Goal: Transaction & Acquisition: Purchase product/service

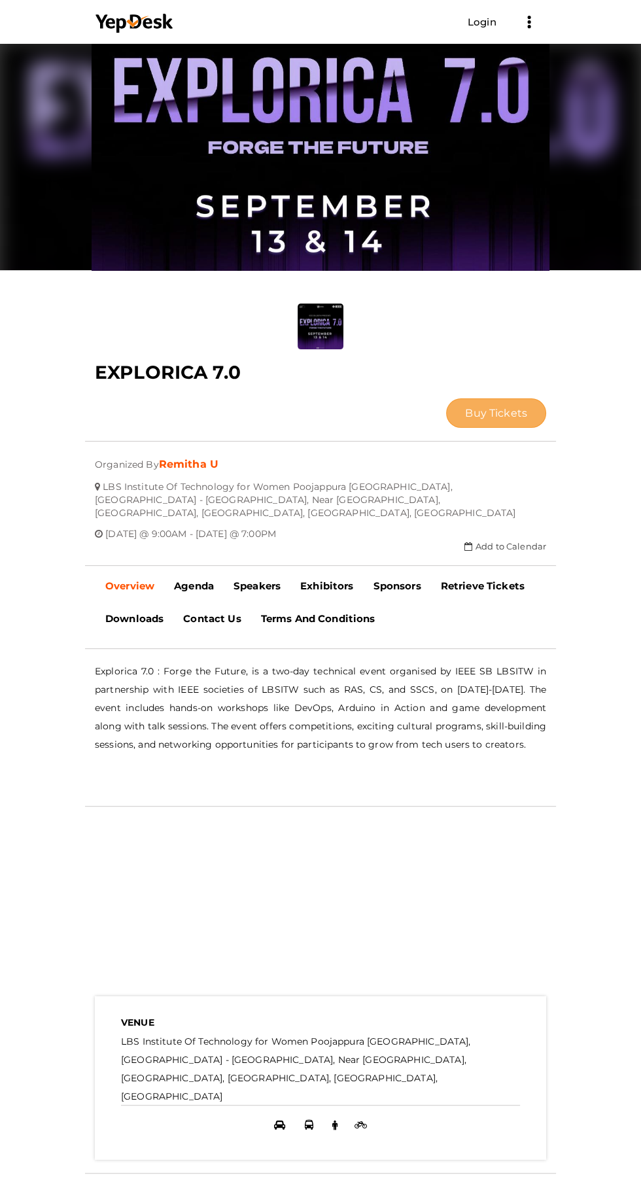
click at [465, 407] on span "Buy Tickets" at bounding box center [496, 413] width 62 height 12
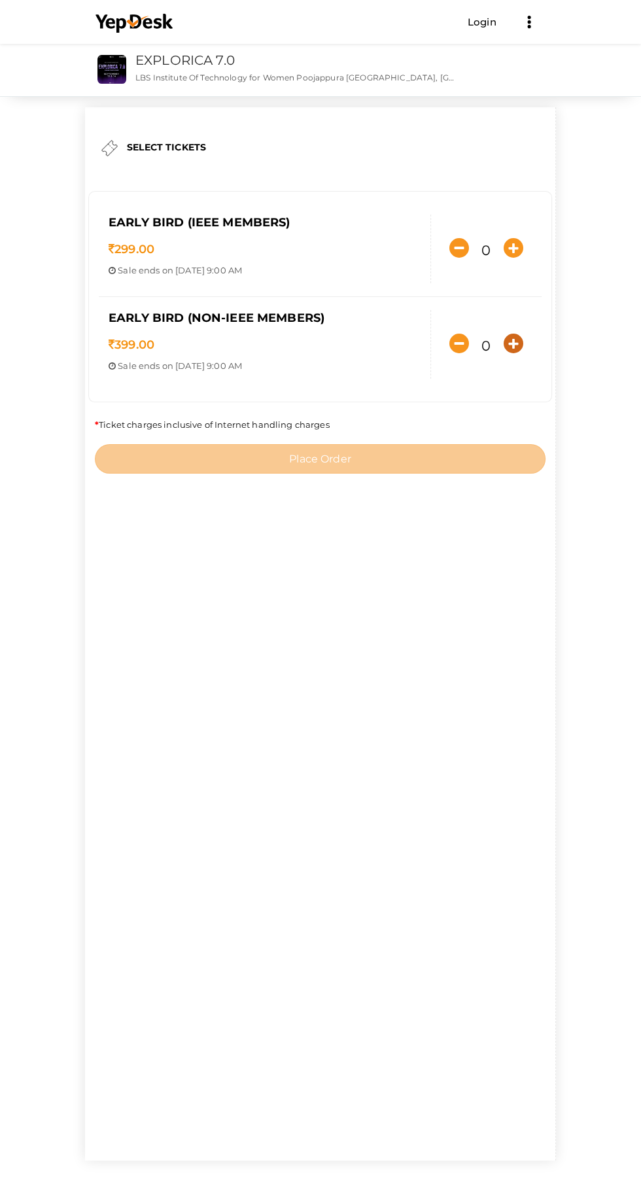
click at [504, 353] on icon "button" at bounding box center [514, 344] width 20 height 20
type input "1"
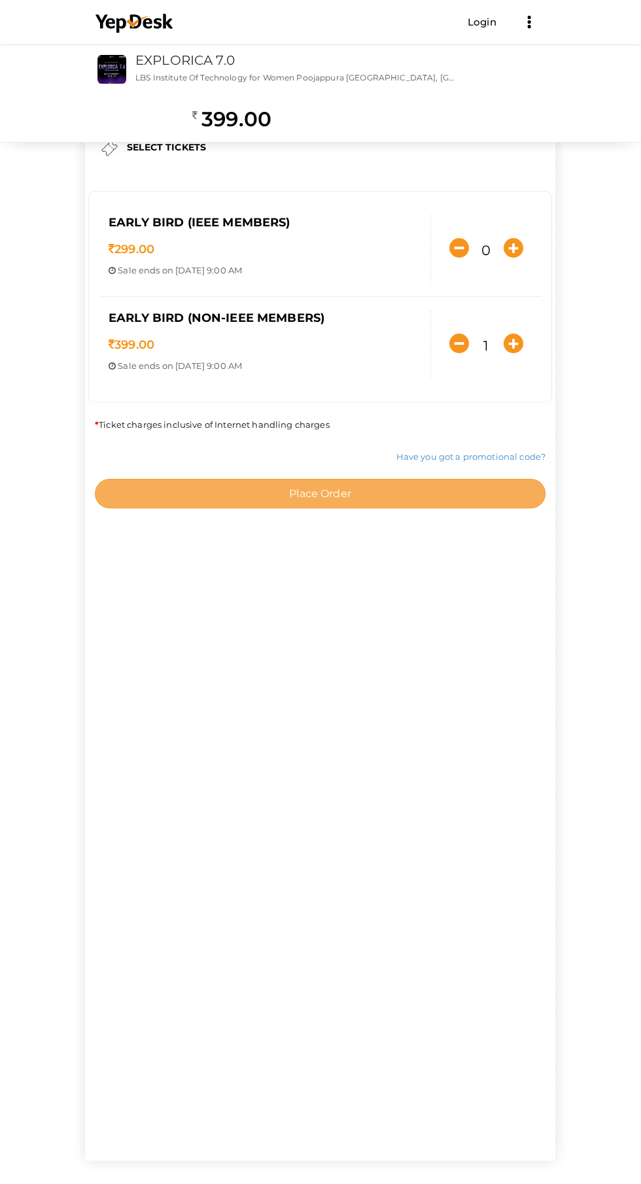
click at [345, 508] on button "Place Order" at bounding box center [320, 493] width 451 height 29
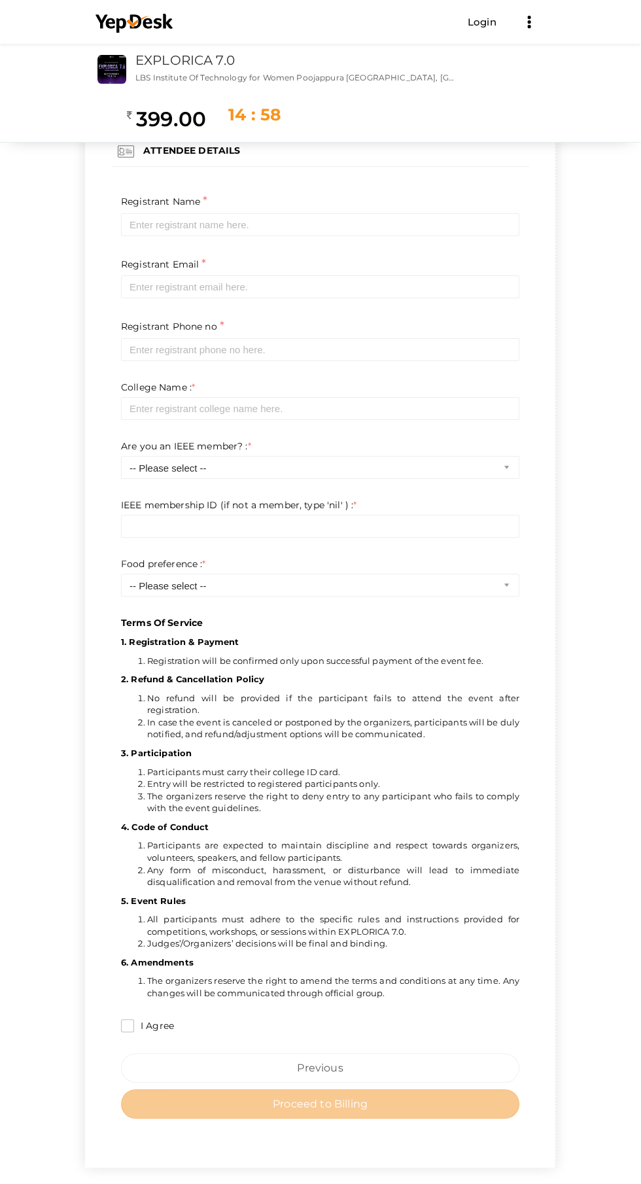
click at [385, 210] on p "Terms Of Service" at bounding box center [320, 417] width 398 height 423
click at [327, 215] on p "Terms Of Service" at bounding box center [320, 417] width 398 height 423
click at [493, 224] on p "Terms Of Service" at bounding box center [320, 417] width 398 height 423
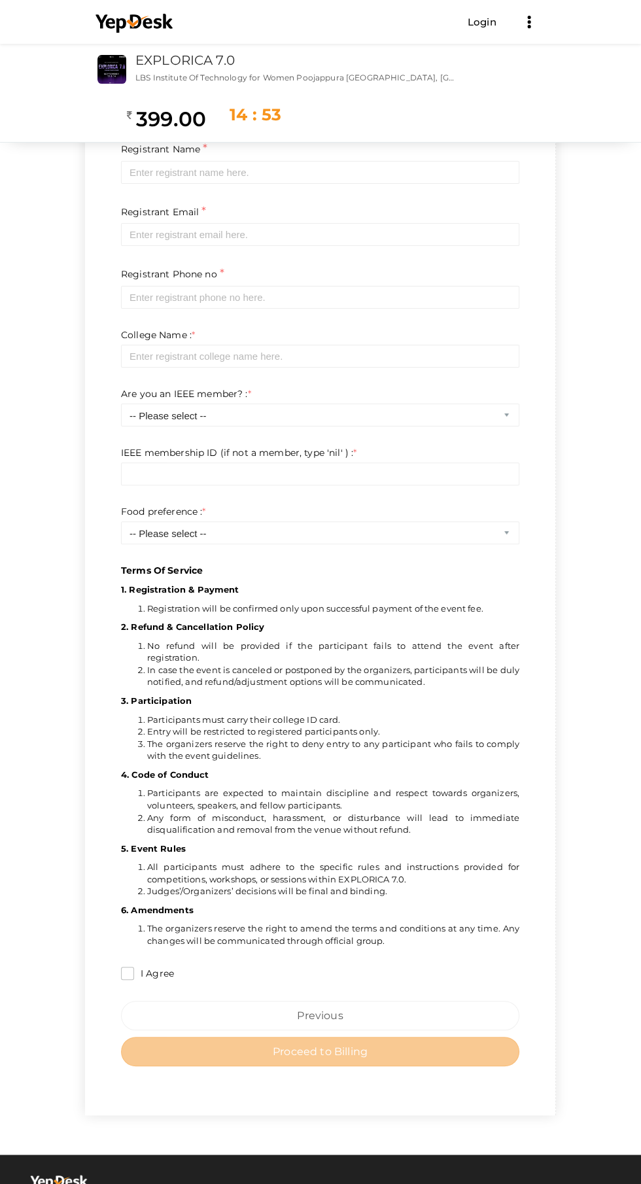
scroll to position [58, 0]
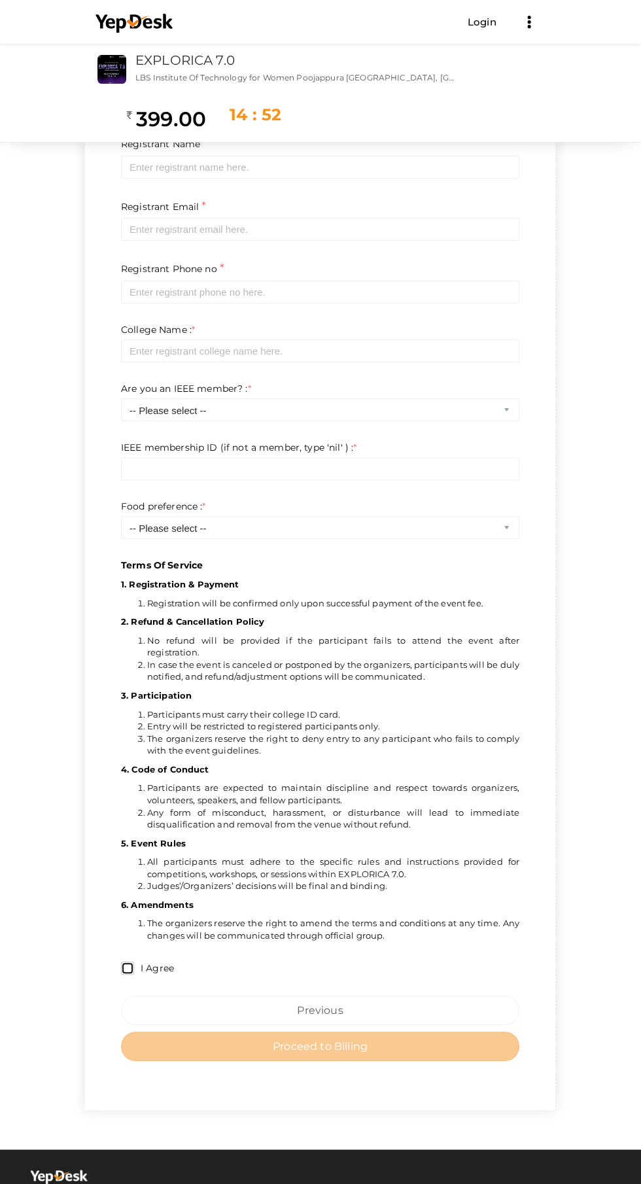
click at [121, 962] on input "I Agree" at bounding box center [127, 968] width 13 height 13
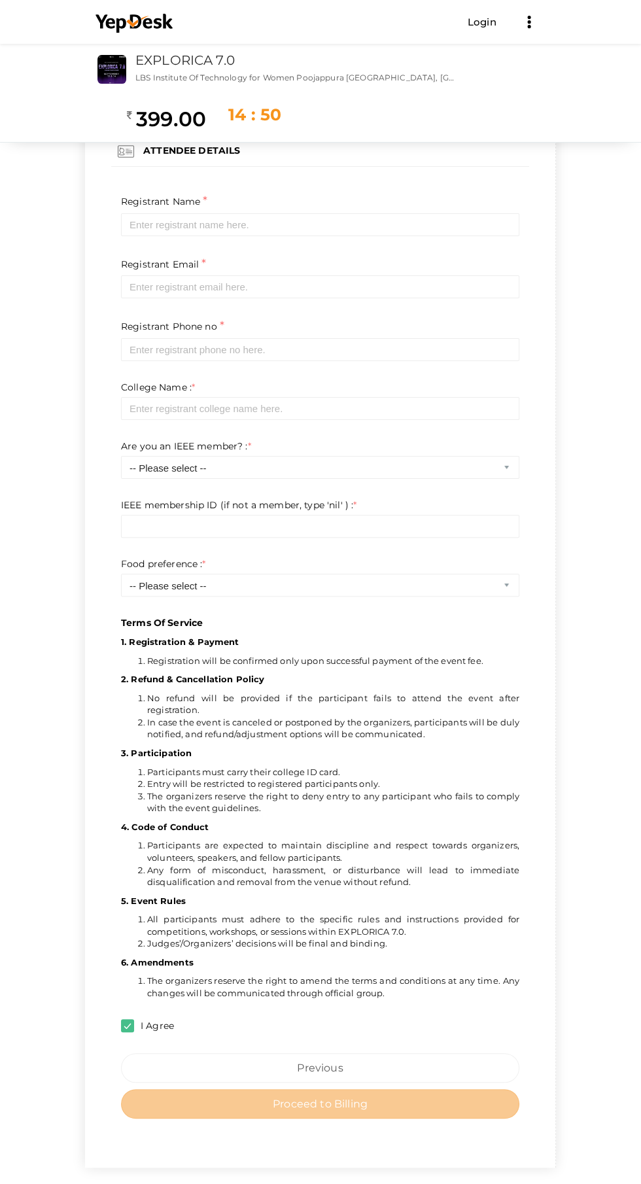
click at [300, 210] on p "Terms Of Service" at bounding box center [320, 417] width 398 height 423
click at [266, 222] on p "Terms Of Service" at bounding box center [320, 417] width 398 height 423
click at [367, 465] on p "Terms Of Service" at bounding box center [320, 417] width 398 height 423
click at [520, 465] on p "Terms Of Service" at bounding box center [320, 417] width 398 height 423
click at [520, 451] on p "Terms Of Service" at bounding box center [320, 417] width 398 height 423
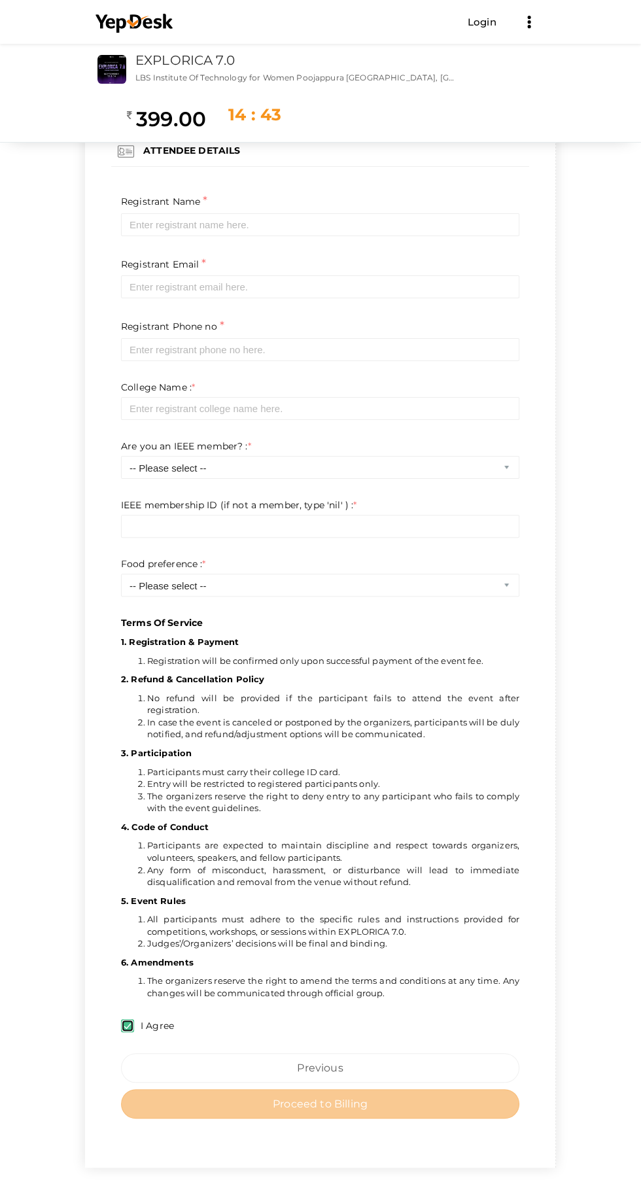
click at [121, 1019] on input "I Agree" at bounding box center [127, 1025] width 13 height 13
checkbox input "false"
click at [520, 578] on p "Terms Of Service" at bounding box center [320, 417] width 398 height 423
click at [498, 580] on p "Terms Of Service" at bounding box center [320, 417] width 398 height 423
click at [479, 22] on link "Login" at bounding box center [482, 22] width 29 height 12
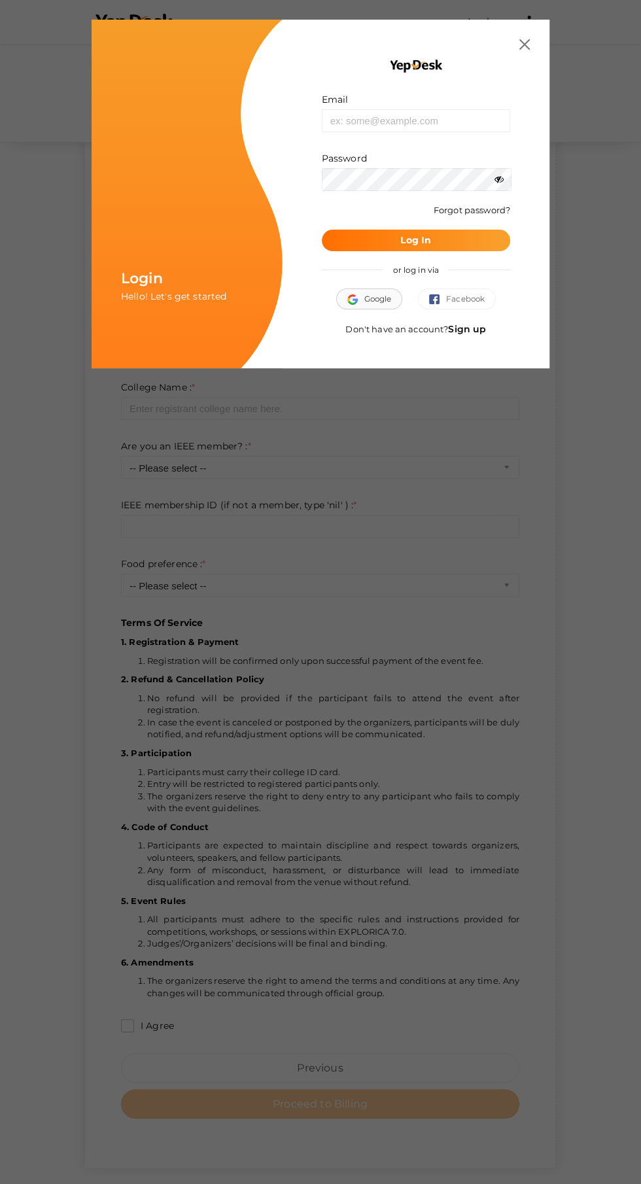
click at [348, 300] on span "Google" at bounding box center [369, 298] width 44 height 13
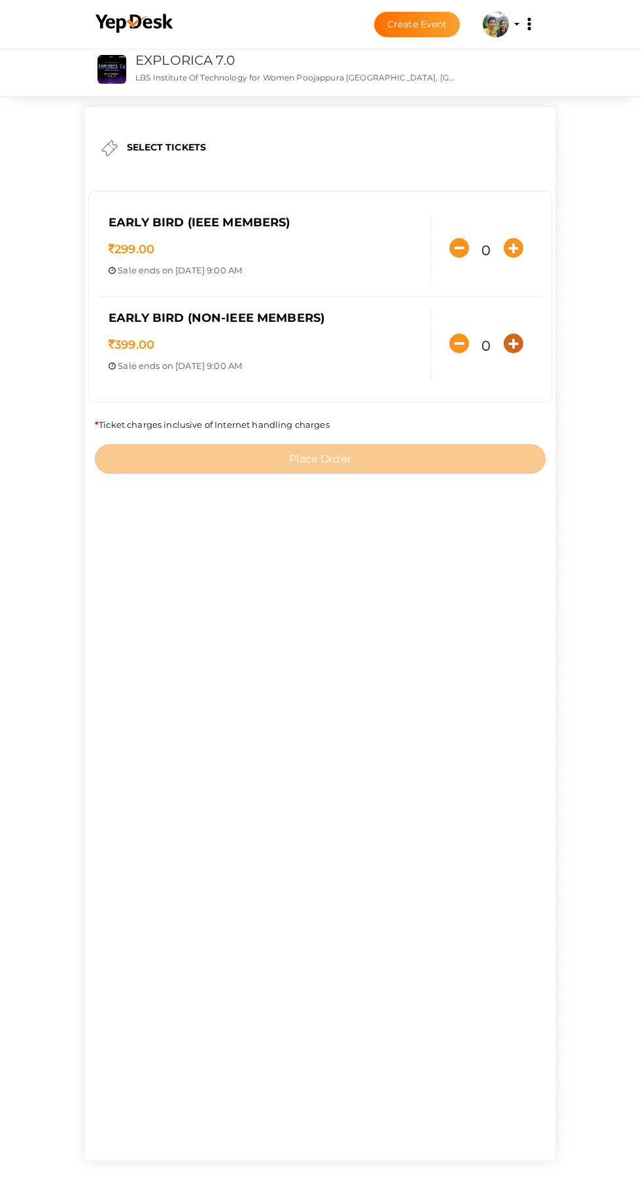
click at [504, 353] on icon "button" at bounding box center [514, 344] width 20 height 20
type input "1"
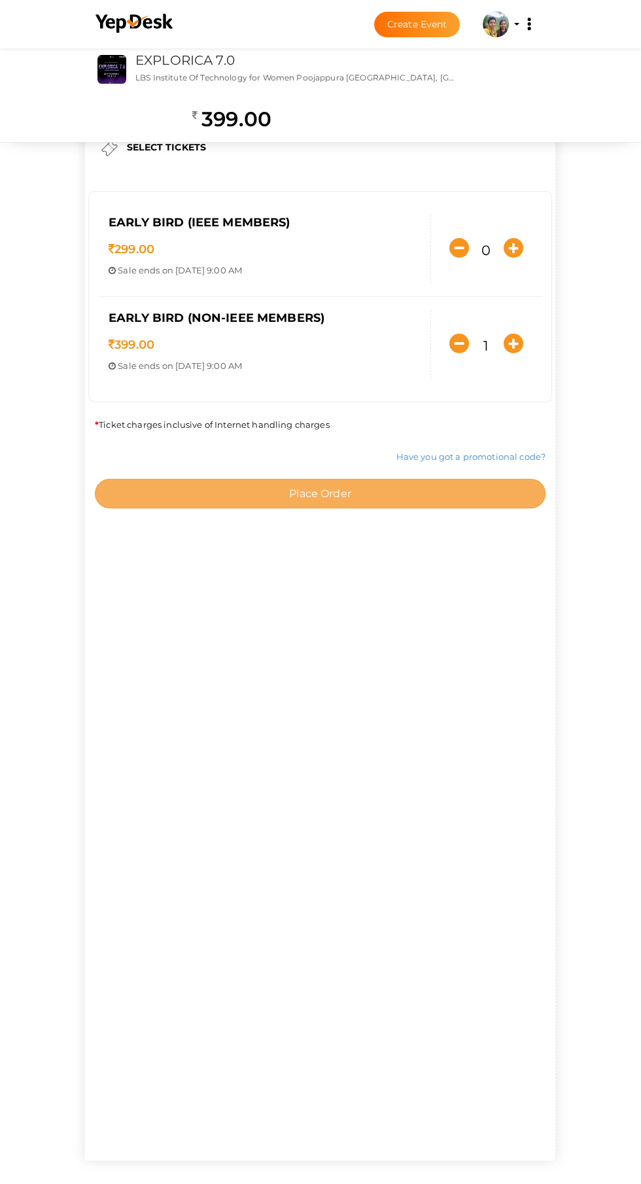
click at [380, 508] on button "Place Order" at bounding box center [320, 493] width 451 height 29
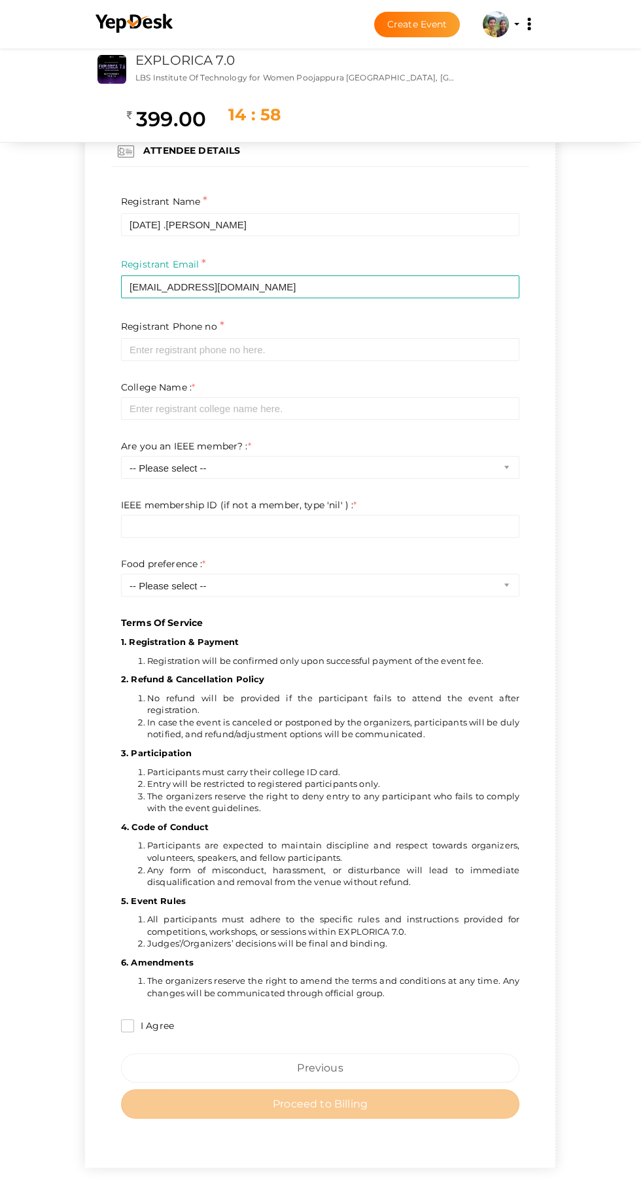
click at [379, 330] on p "Terms Of Service" at bounding box center [320, 417] width 398 height 423
click at [479, 351] on p "Terms Of Service" at bounding box center [320, 417] width 398 height 423
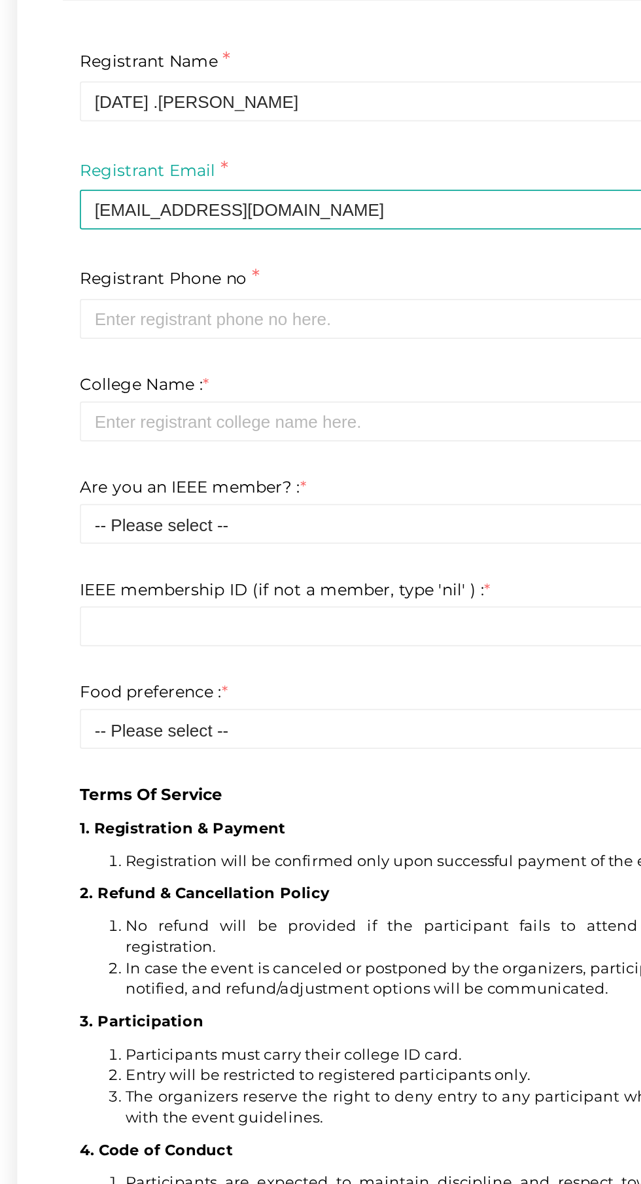
scroll to position [4, 0]
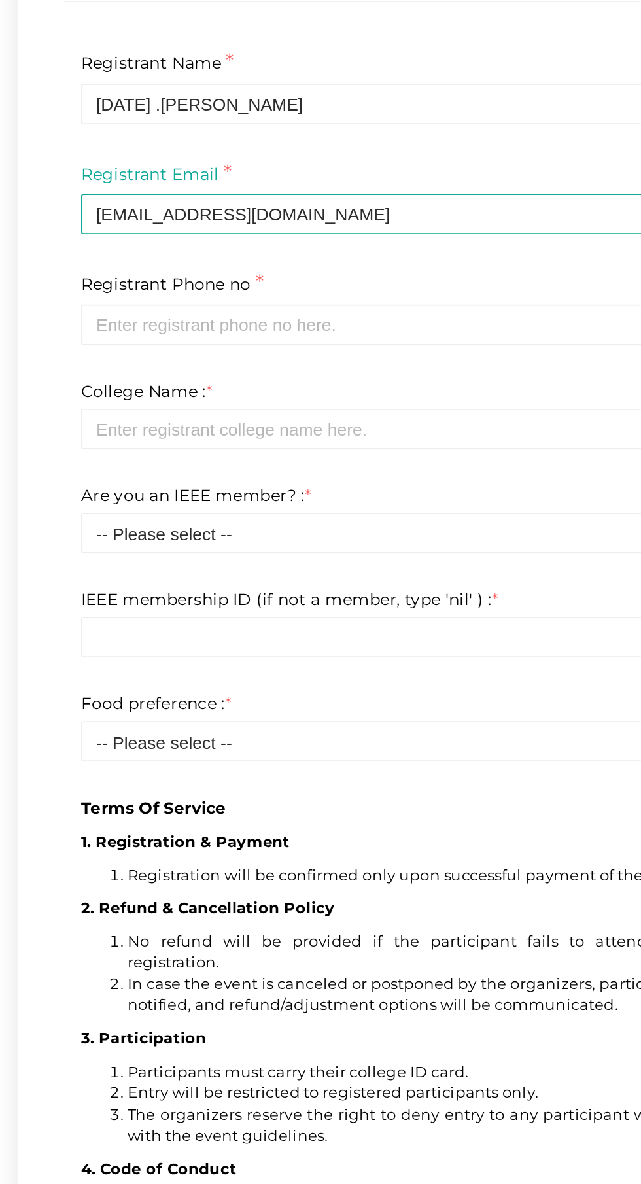
click at [214, 329] on p "Terms Of Service" at bounding box center [320, 413] width 398 height 423
click at [245, 336] on p "Terms Of Service" at bounding box center [320, 413] width 398 height 423
click at [251, 335] on p "Terms Of Service" at bounding box center [320, 413] width 398 height 423
click at [250, 399] on p "Terms Of Service" at bounding box center [320, 413] width 398 height 423
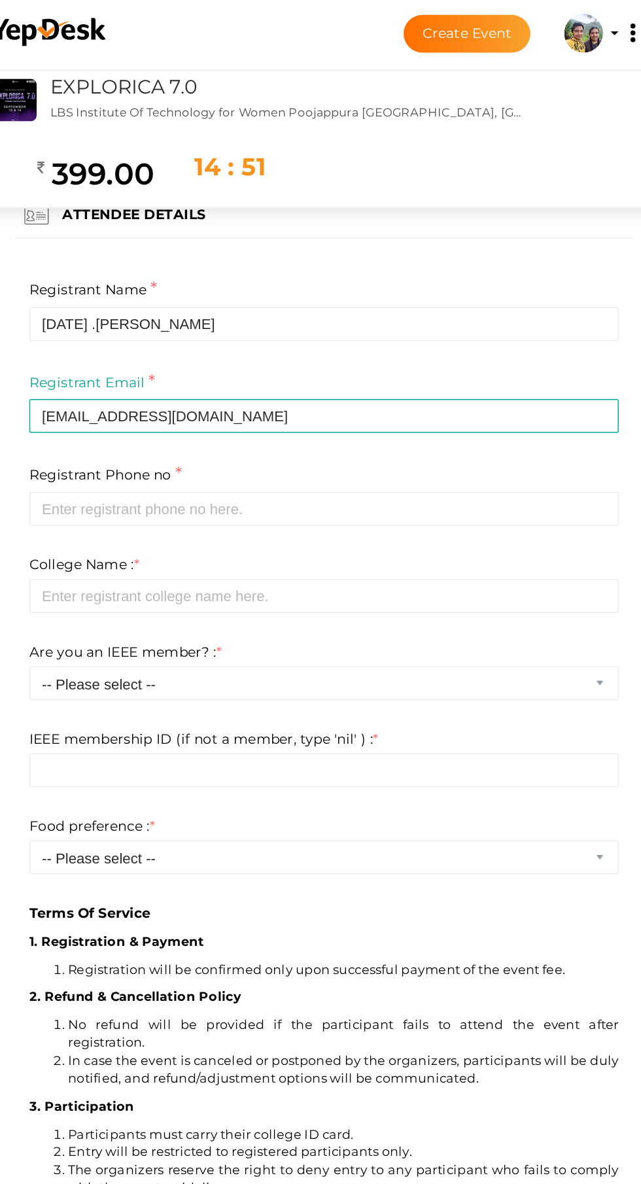
scroll to position [0, 0]
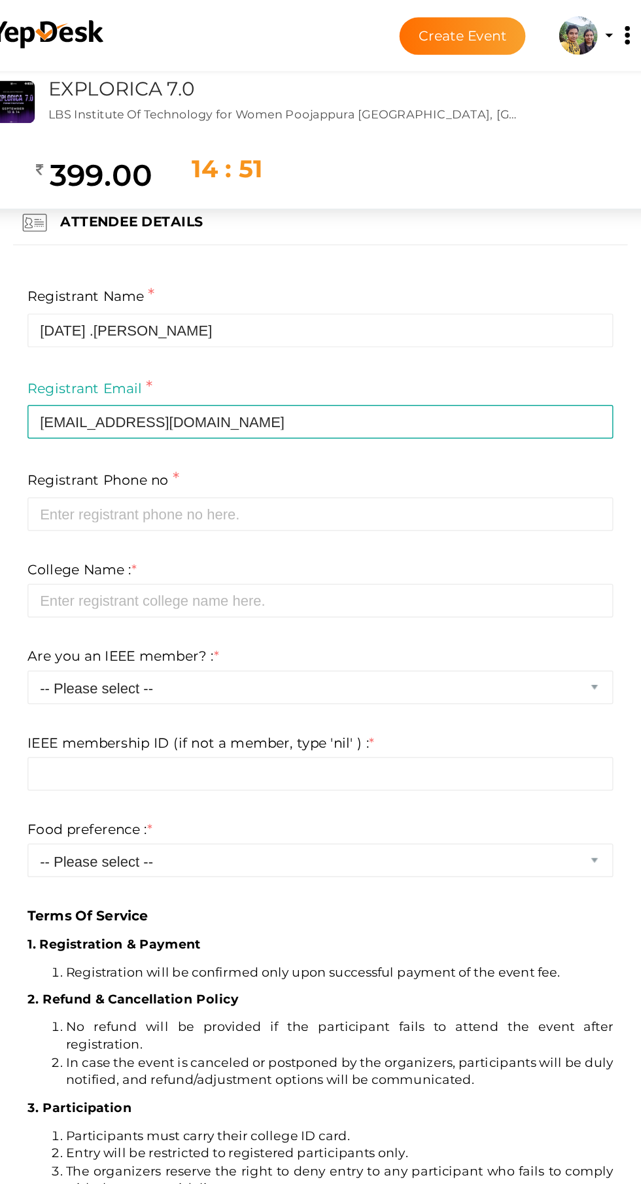
click at [331, 362] on p "Terms Of Service" at bounding box center [320, 417] width 398 height 423
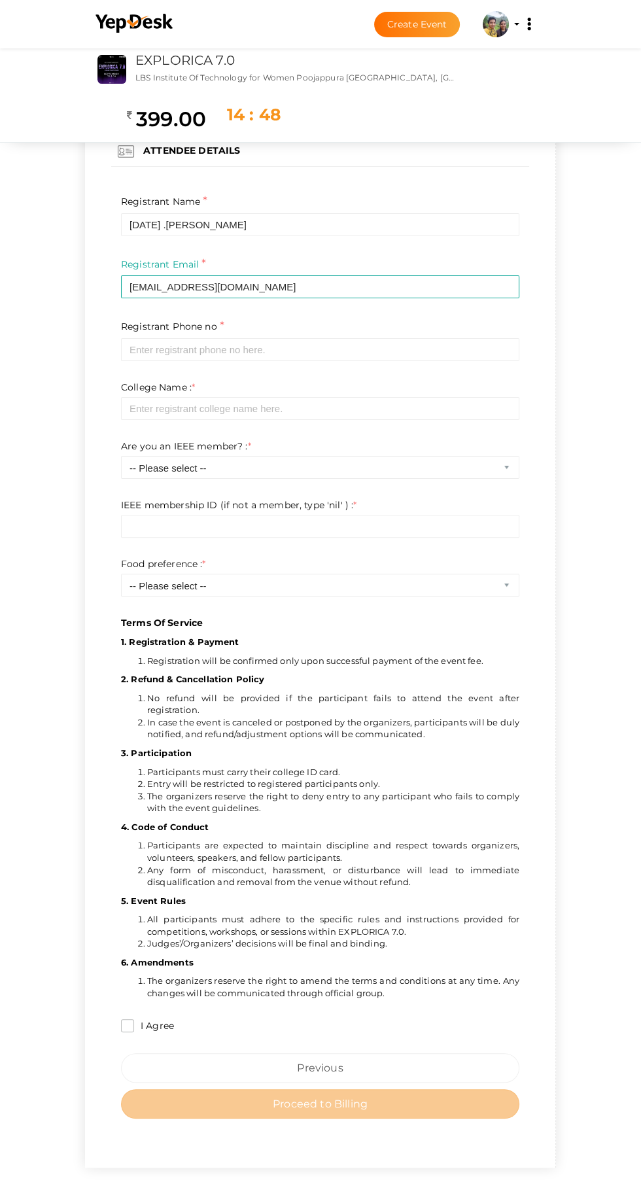
click at [276, 345] on p "Terms Of Service" at bounding box center [320, 417] width 398 height 423
click at [338, 333] on p "Terms Of Service" at bounding box center [320, 417] width 398 height 423
click at [516, 24] on button "Branded mobile event apps YepDesk Meet Powerful Registration / Ticketing Pricin…" at bounding box center [529, 23] width 33 height 27
click at [416, 345] on p "Terms Of Service" at bounding box center [320, 417] width 398 height 423
click at [431, 335] on p "Terms Of Service" at bounding box center [320, 417] width 398 height 423
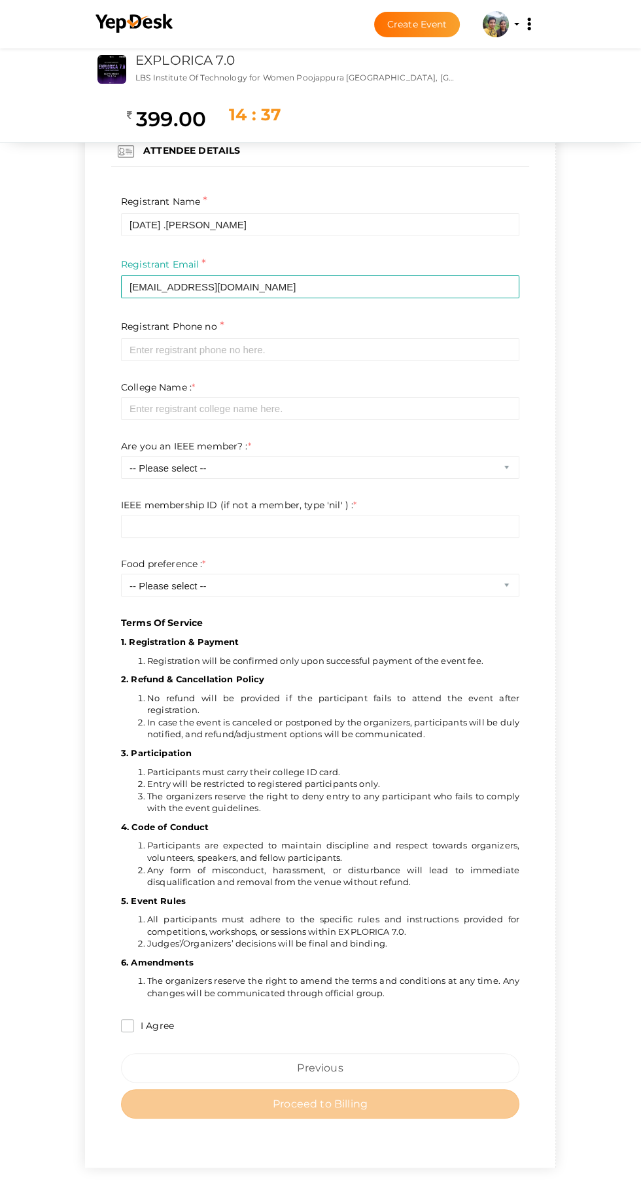
click at [450, 428] on p "Terms Of Service" at bounding box center [320, 417] width 398 height 423
click at [520, 460] on p "Terms Of Service" at bounding box center [320, 417] width 398 height 423
click at [520, 452] on p "Terms Of Service" at bounding box center [320, 417] width 398 height 423
click at [520, 572] on p "Terms Of Service" at bounding box center [320, 417] width 398 height 423
click at [520, 586] on p "Terms Of Service" at bounding box center [320, 417] width 398 height 423
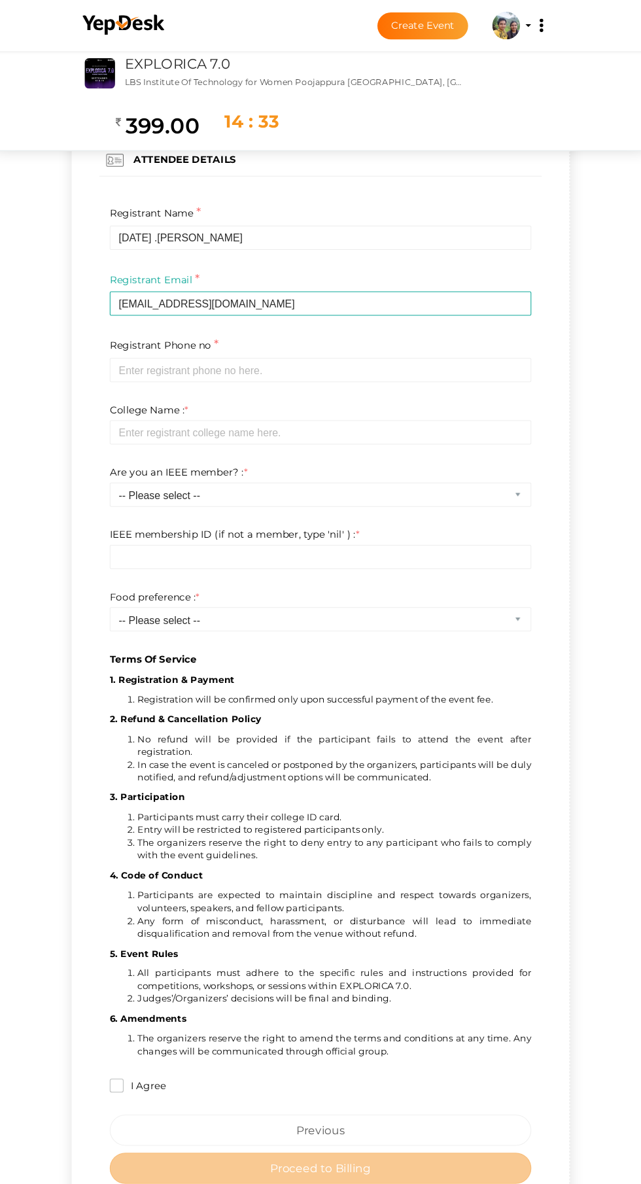
click at [234, 362] on p "Terms Of Service" at bounding box center [320, 417] width 398 height 423
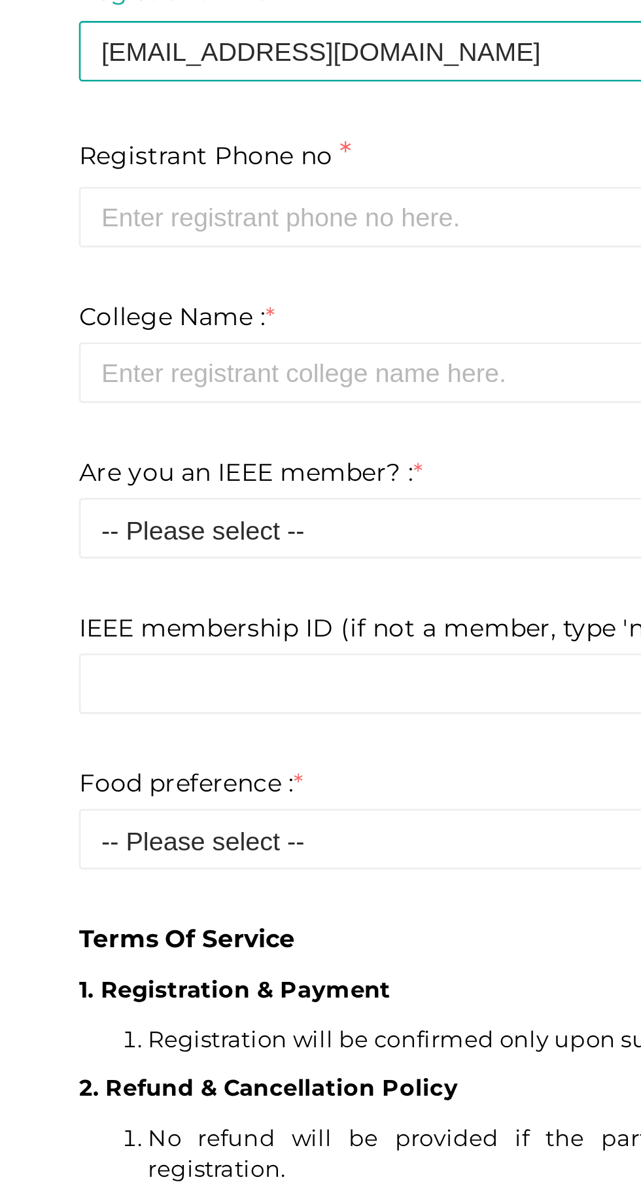
scroll to position [41, 0]
click at [226, 414] on p "Terms Of Service" at bounding box center [320, 376] width 398 height 423
click at [169, 418] on p "Terms Of Service" at bounding box center [320, 376] width 398 height 423
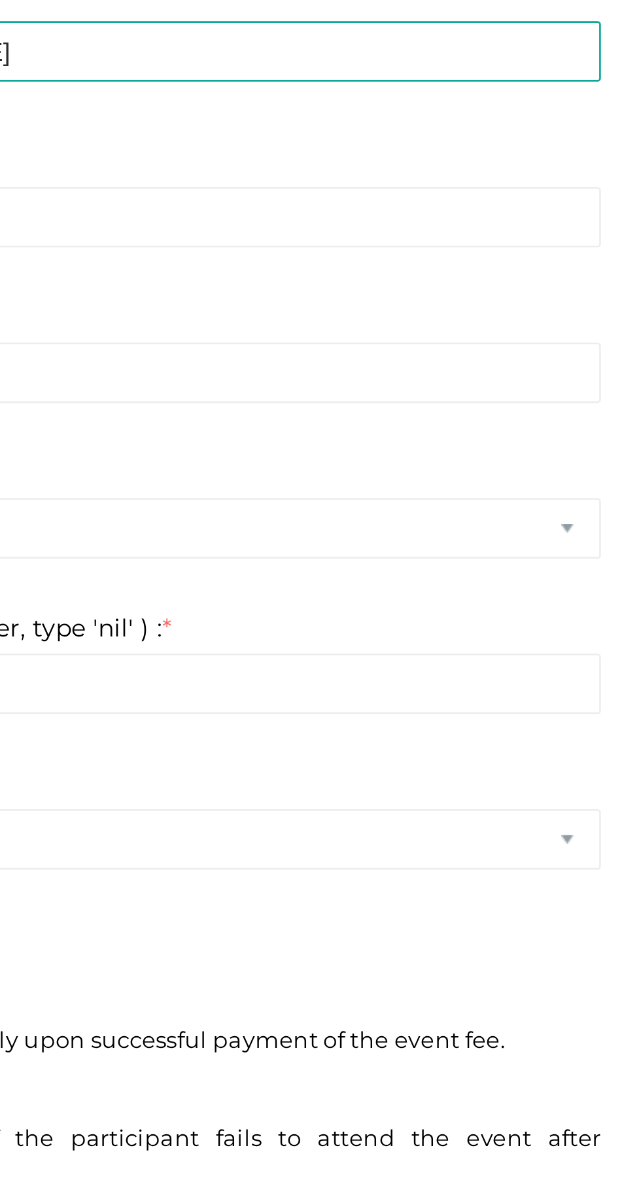
click at [518, 409] on p "Terms Of Service" at bounding box center [320, 376] width 398 height 423
click at [515, 412] on p "Terms Of Service" at bounding box center [320, 376] width 398 height 423
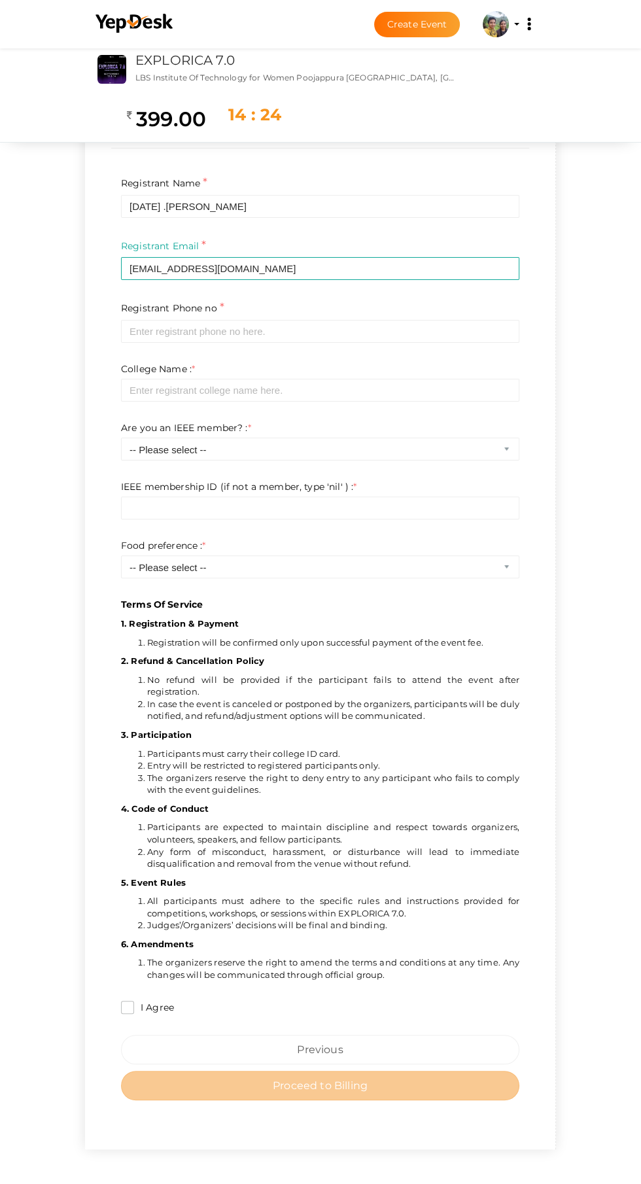
scroll to position [0, 0]
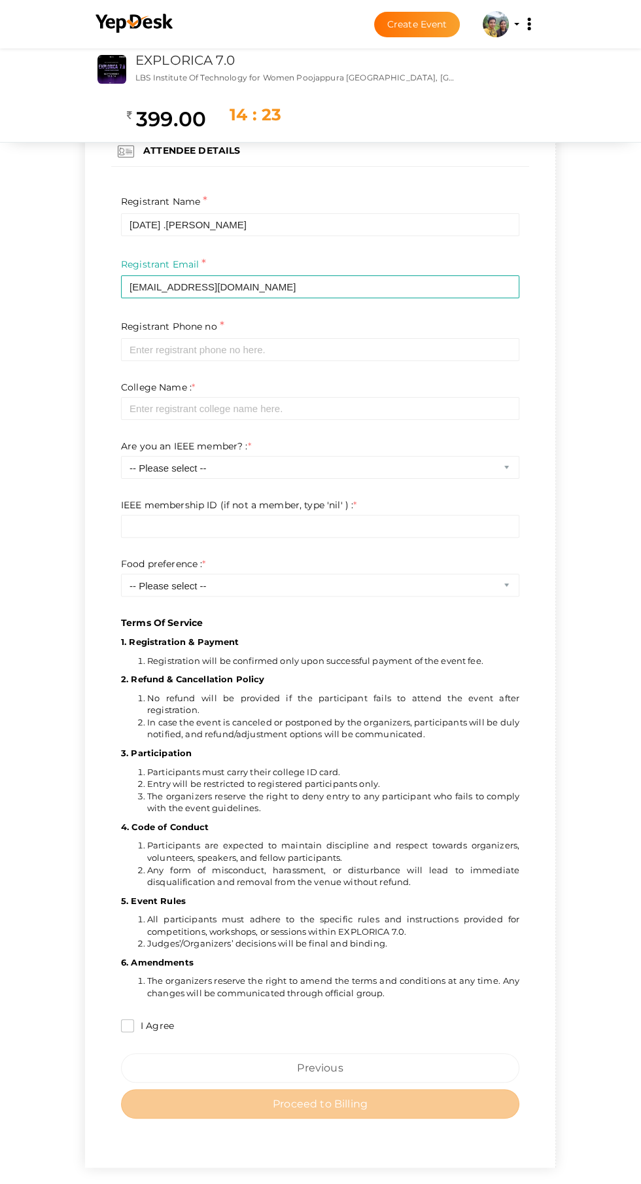
click at [520, 579] on p "Terms Of Service" at bounding box center [320, 417] width 398 height 423
click at [121, 1019] on input "I Agree" at bounding box center [127, 1025] width 13 height 13
checkbox input "true"
click at [459, 268] on p "Terms Of Service" at bounding box center [320, 417] width 398 height 423
